Goal: Task Accomplishment & Management: Use online tool/utility

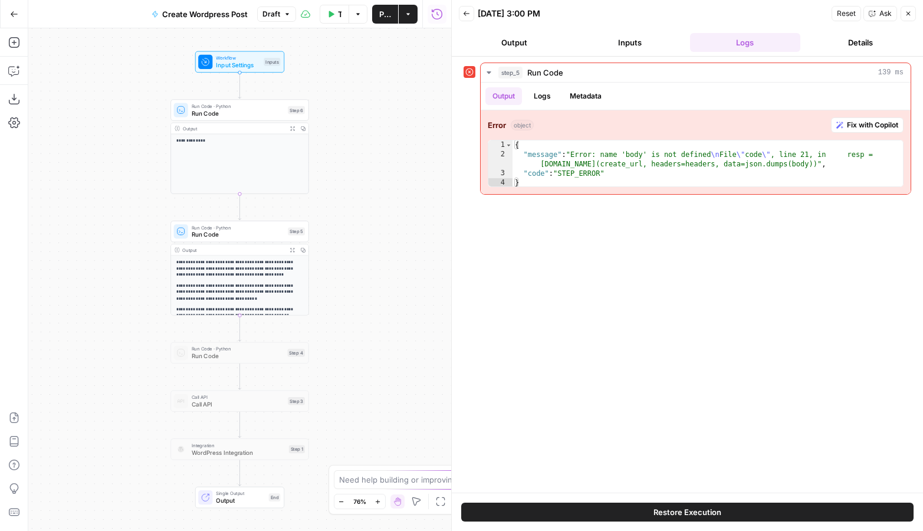
click at [244, 61] on span "Input Settings" at bounding box center [238, 65] width 44 height 9
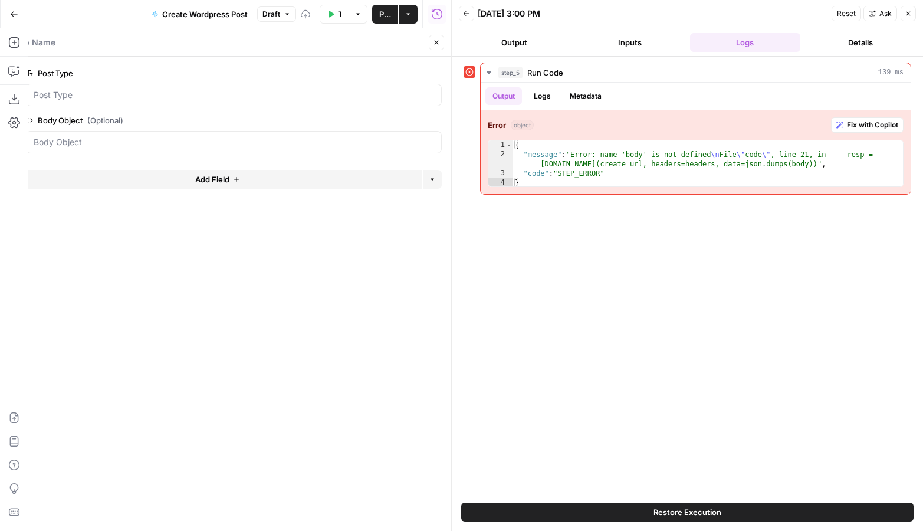
click at [331, 17] on button "Test Data" at bounding box center [334, 14] width 29 height 19
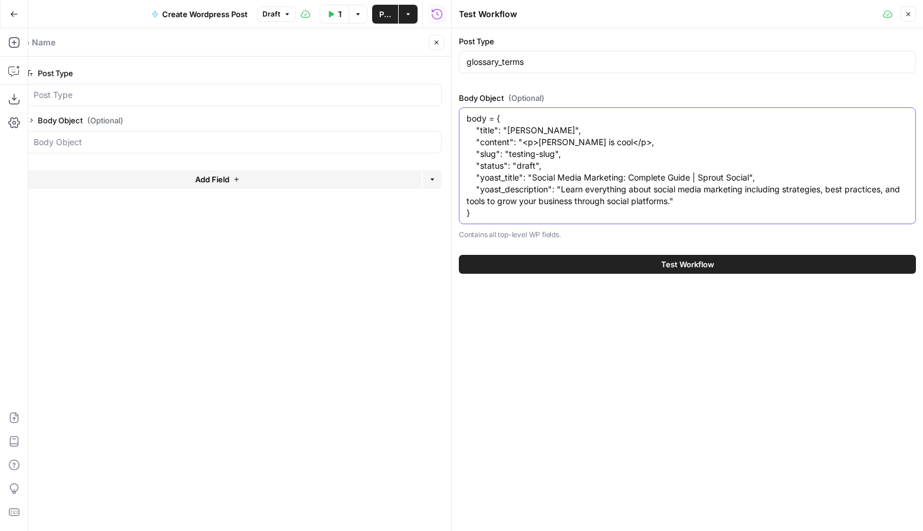
drag, startPoint x: 484, startPoint y: 216, endPoint x: 465, endPoint y: 80, distance: 137.0
click at [465, 80] on div "Post Type glossary_terms Body Object (Optional) body = { "title": "[PERSON_NAME…" at bounding box center [687, 137] width 457 height 205
paste textarea
type textarea "{ "title": "[PERSON_NAME]", "content": "<p>[PERSON_NAME] is cool</p>, "slug": "…"
click at [537, 261] on button "Test Workflow" at bounding box center [687, 264] width 457 height 19
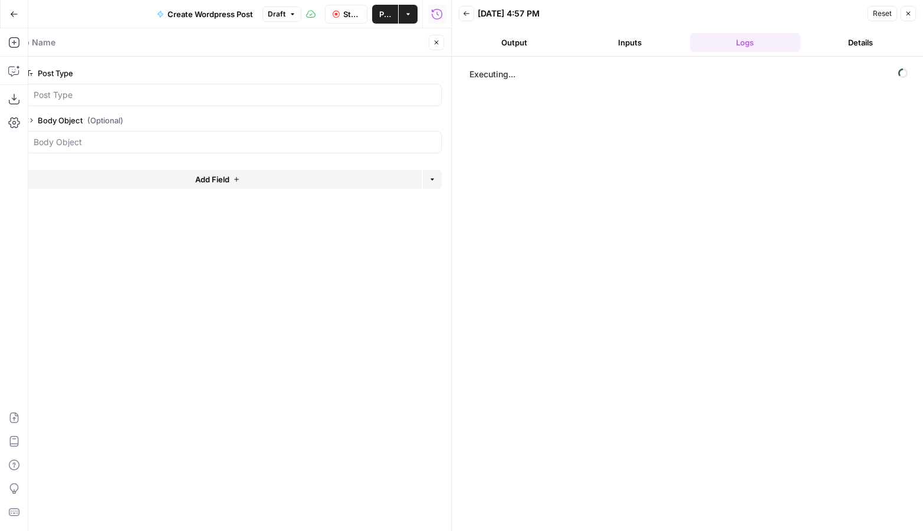
click at [441, 44] on button "Close" at bounding box center [436, 42] width 15 height 15
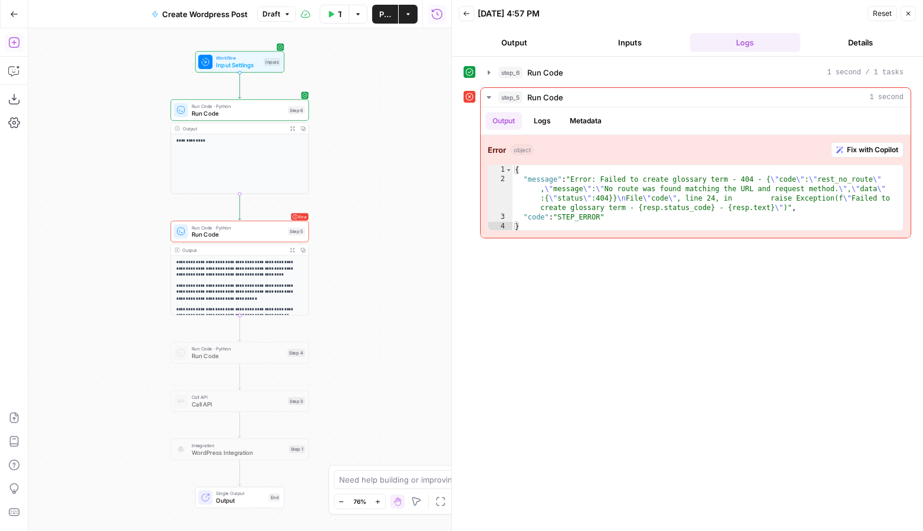
click at [17, 45] on icon "button" at bounding box center [14, 43] width 12 height 12
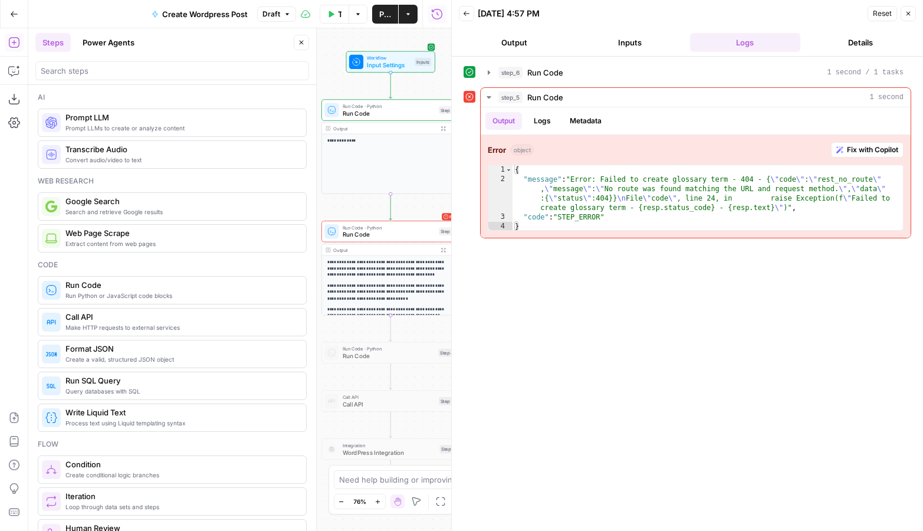
click at [187, 323] on span "Make HTTP requests to external services" at bounding box center [180, 327] width 231 height 9
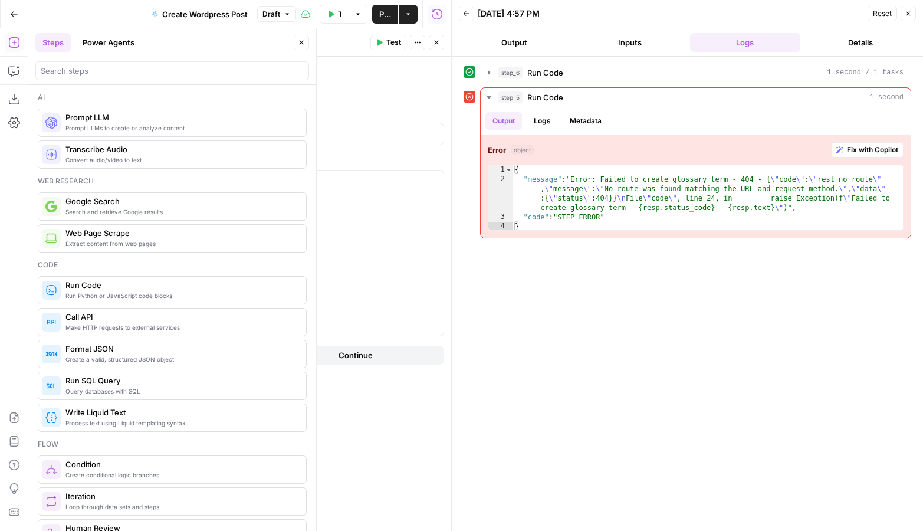
click at [299, 45] on icon "button" at bounding box center [301, 42] width 7 height 7
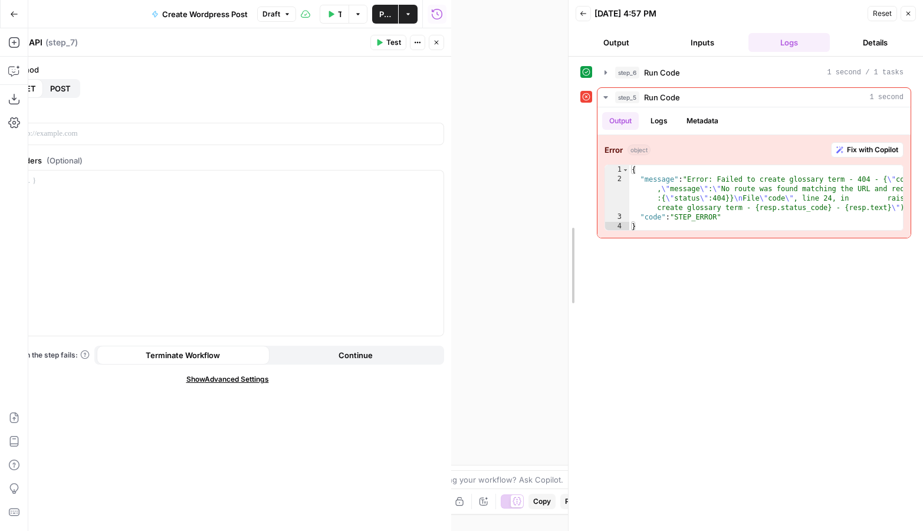
drag, startPoint x: 449, startPoint y: 129, endPoint x: 581, endPoint y: 131, distance: 131.6
click at [575, 131] on div at bounding box center [569, 265] width 12 height 531
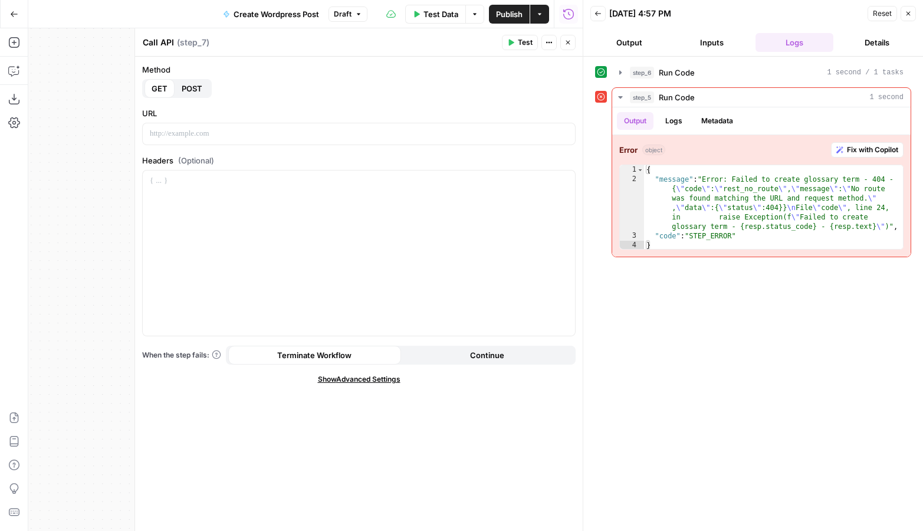
click at [197, 90] on span "POST" at bounding box center [192, 89] width 21 height 12
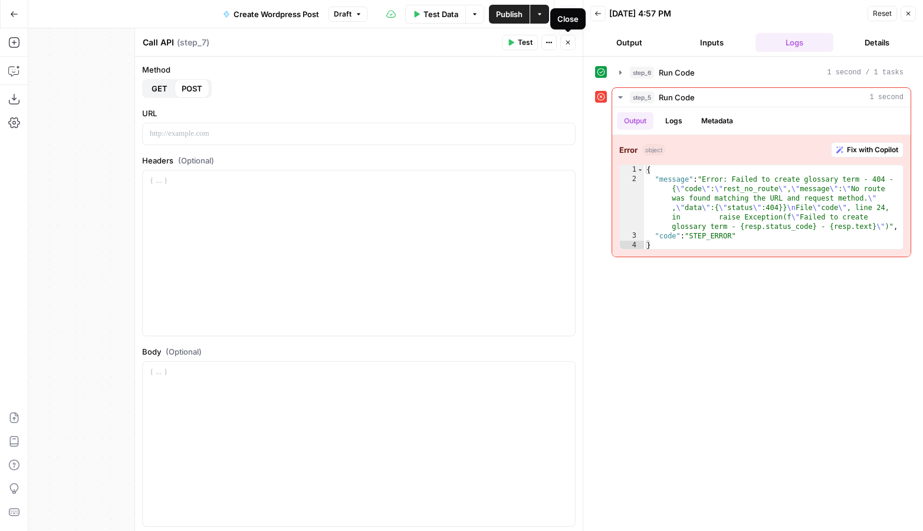
click at [567, 38] on button "Close" at bounding box center [567, 42] width 15 height 15
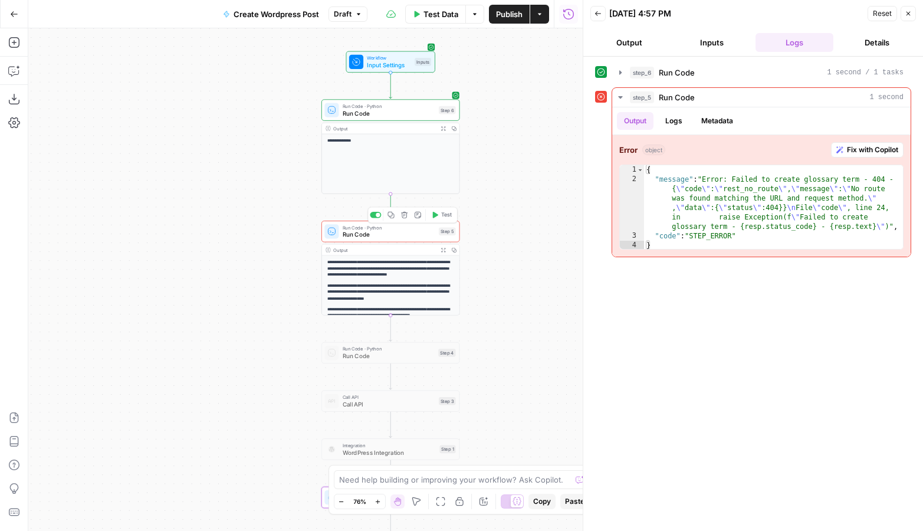
click at [401, 231] on span "Run Code" at bounding box center [389, 234] width 93 height 9
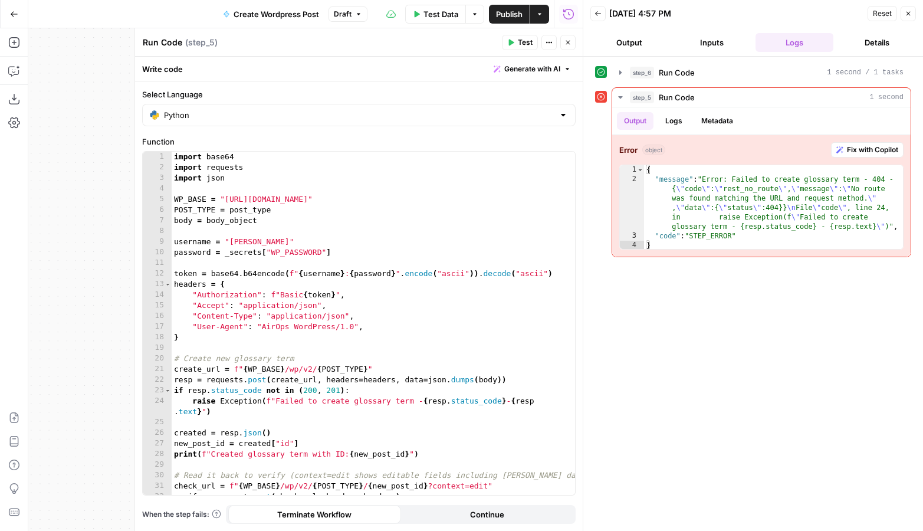
click at [568, 44] on icon "button" at bounding box center [568, 42] width 7 height 7
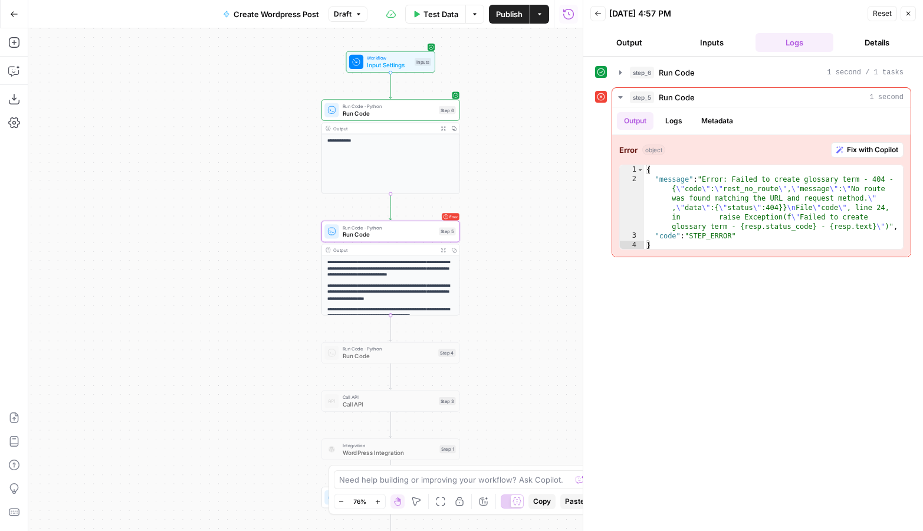
click at [411, 113] on span "Run Code" at bounding box center [389, 113] width 93 height 9
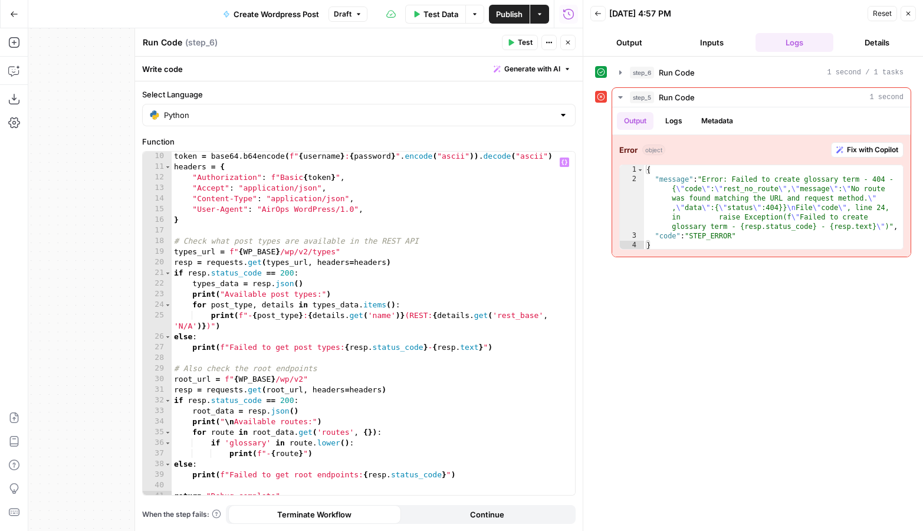
scroll to position [103, 0]
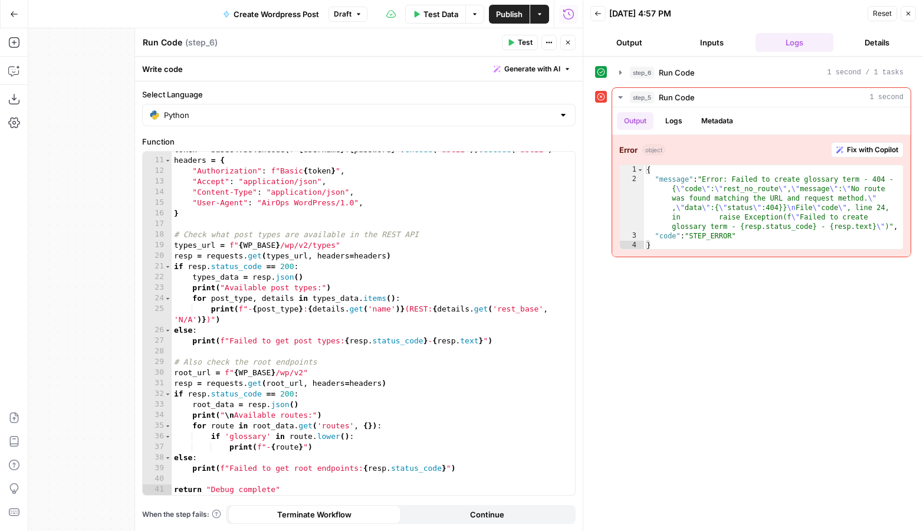
click at [571, 42] on span "Close" at bounding box center [571, 42] width 1 height 1
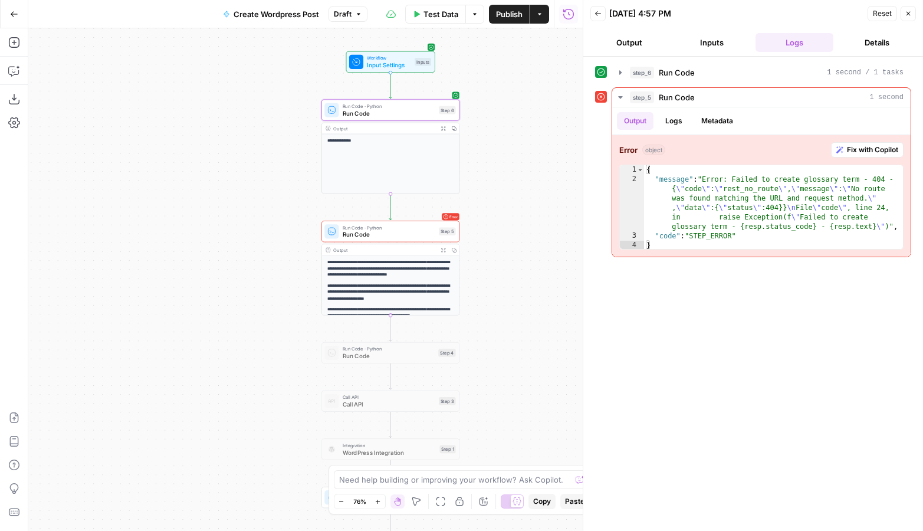
click at [389, 228] on span "Run Code · Python" at bounding box center [389, 227] width 93 height 7
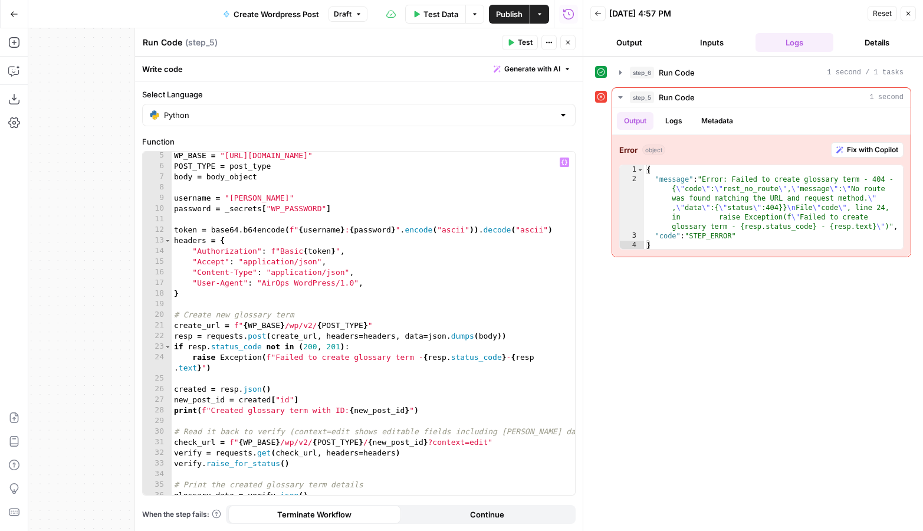
scroll to position [48, 0]
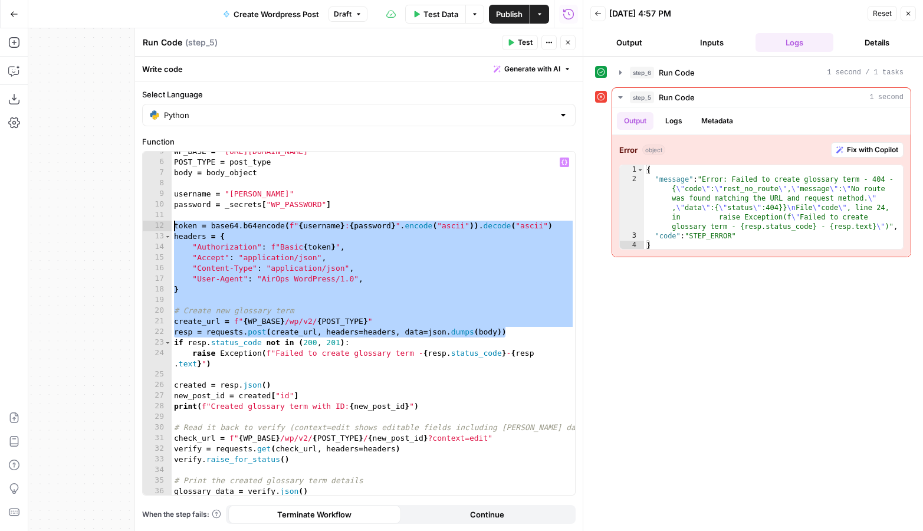
drag, startPoint x: 510, startPoint y: 332, endPoint x: 170, endPoint y: 228, distance: 355.7
click at [170, 228] on div "**********" at bounding box center [359, 323] width 432 height 343
type textarea "**********"
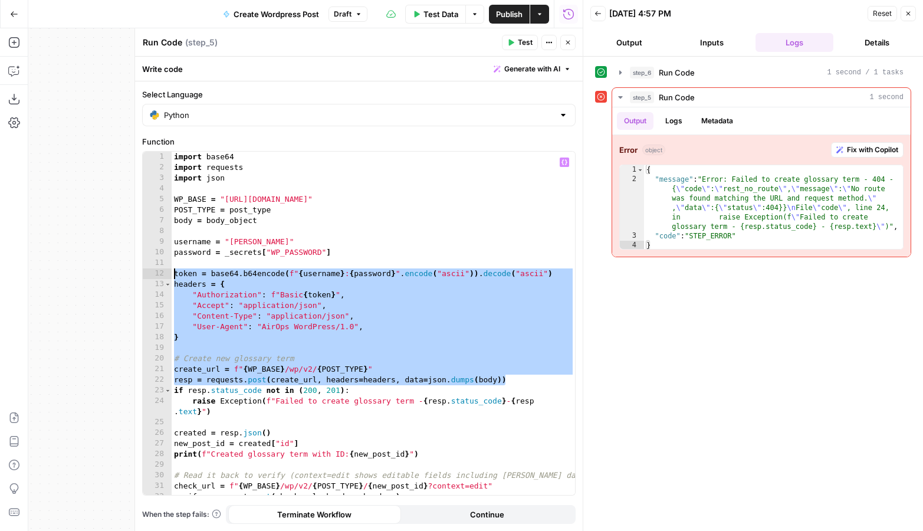
scroll to position [0, 0]
click at [567, 42] on icon "button" at bounding box center [568, 43] width 4 height 4
